Goal: Task Accomplishment & Management: Manage account settings

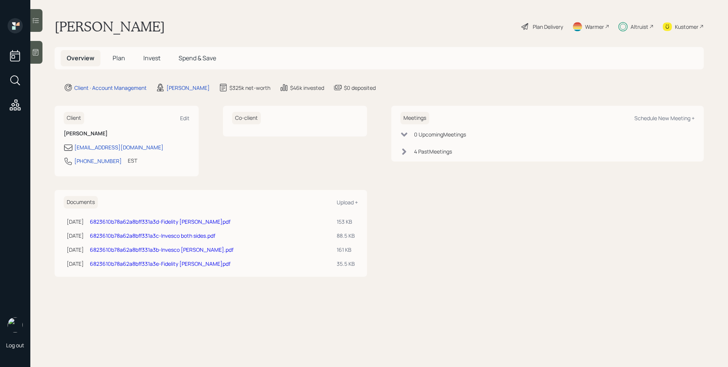
click at [627, 28] on icon at bounding box center [623, 26] width 9 height 9
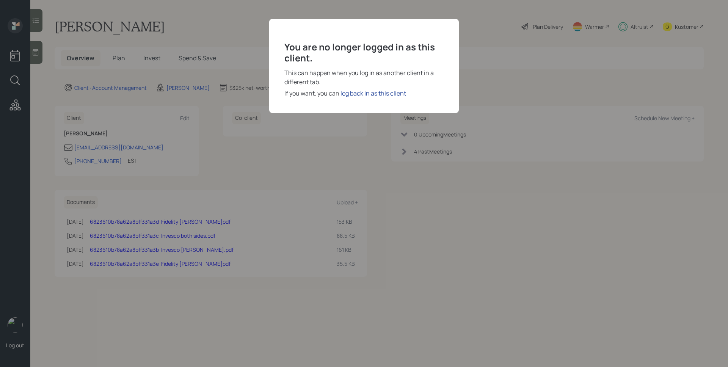
click at [380, 96] on div "log back in as this client" at bounding box center [374, 93] width 66 height 9
